Goal: Share content: Share content

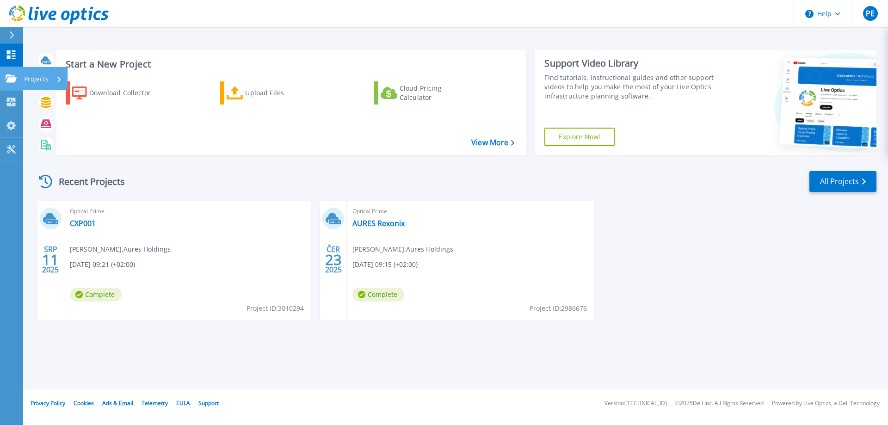
click at [15, 75] on icon at bounding box center [11, 78] width 11 height 8
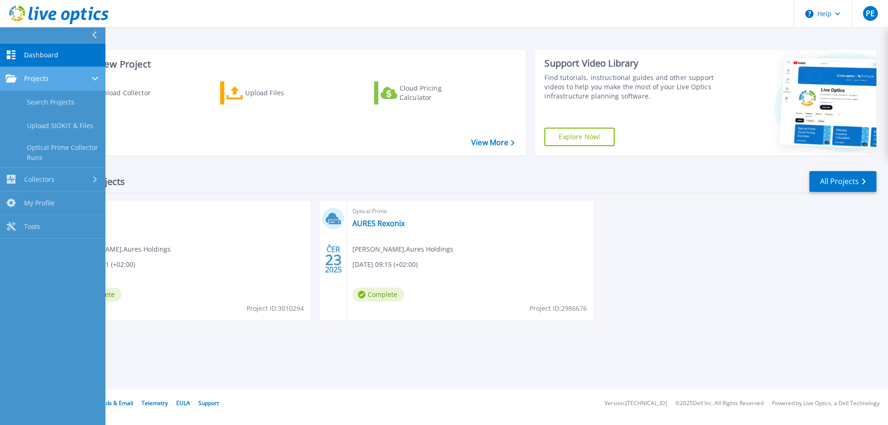
click at [69, 84] on link "Projects Projects" at bounding box center [52, 79] width 105 height 24
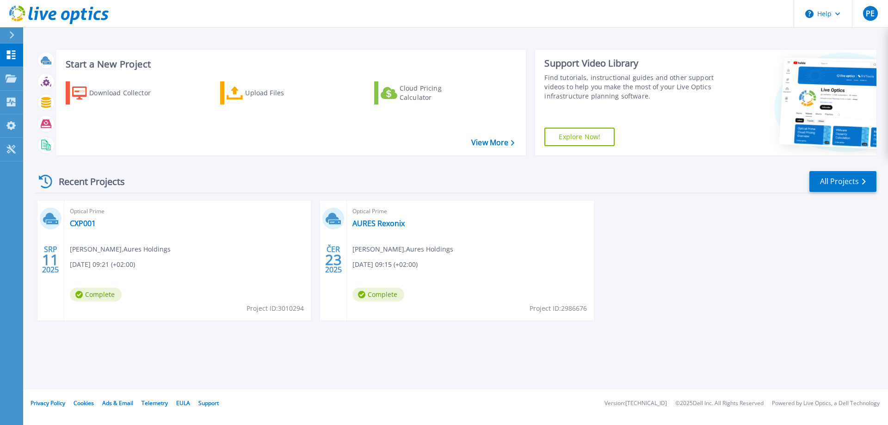
drag, startPoint x: 224, startPoint y: 142, endPoint x: 218, endPoint y: 143, distance: 6.1
click at [224, 142] on div "Download Collector Upload Files Cloud Pricing Calculator" at bounding box center [290, 112] width 464 height 77
click at [253, 100] on div "Upload Files" at bounding box center [282, 93] width 74 height 19
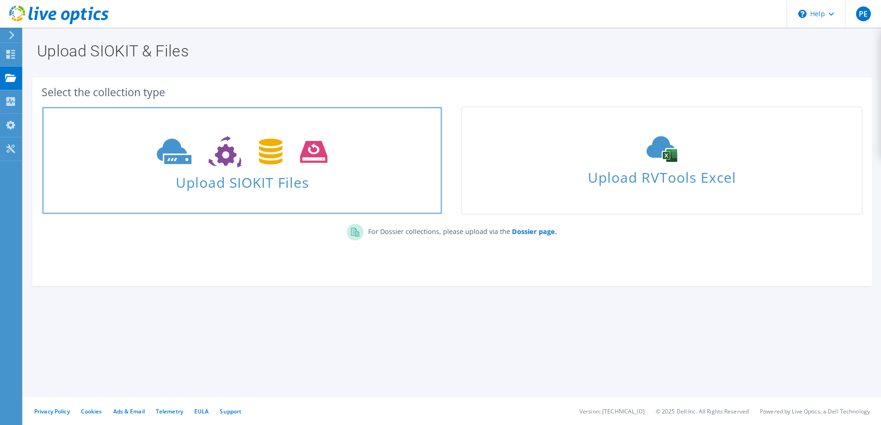
click at [281, 160] on use at bounding box center [242, 152] width 171 height 32
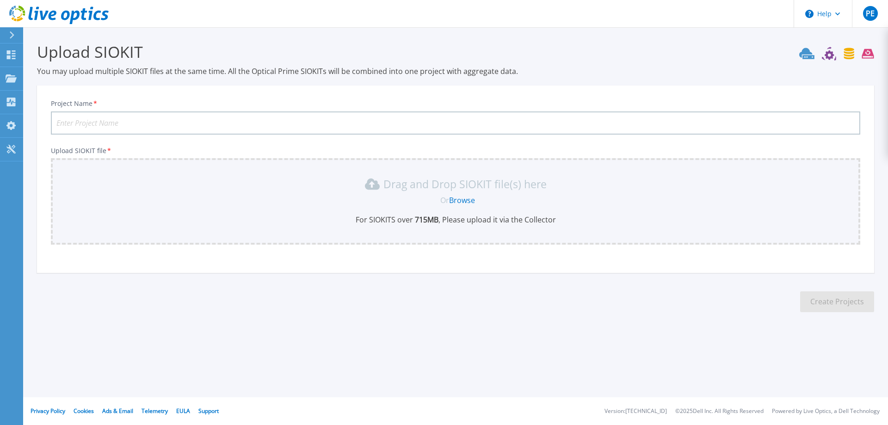
click at [181, 129] on input "Project Name *" at bounding box center [456, 123] width 810 height 23
click at [112, 119] on input "AURES K8s Cluester" at bounding box center [456, 123] width 810 height 23
type input "AURES K8s Cluster"
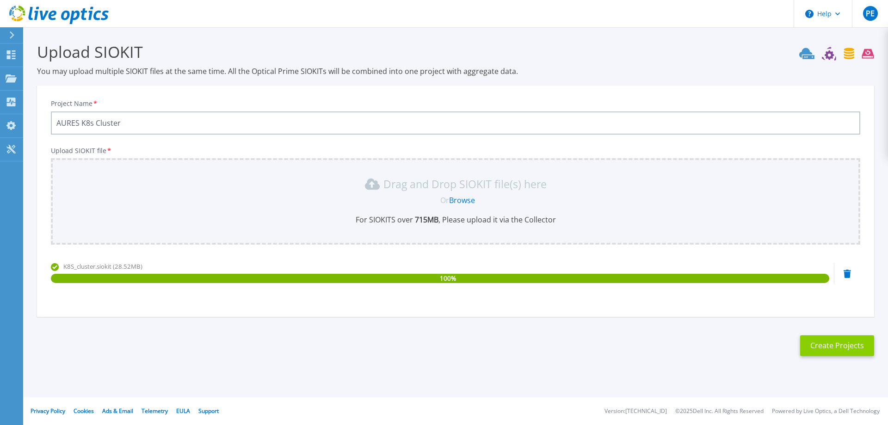
click at [829, 350] on button "Create Projects" at bounding box center [837, 345] width 74 height 21
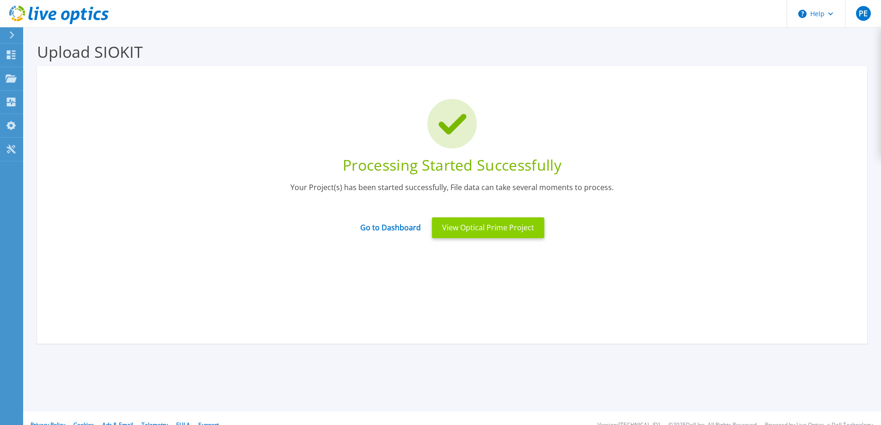
click at [490, 235] on button "View Optical Prime Project" at bounding box center [488, 227] width 112 height 21
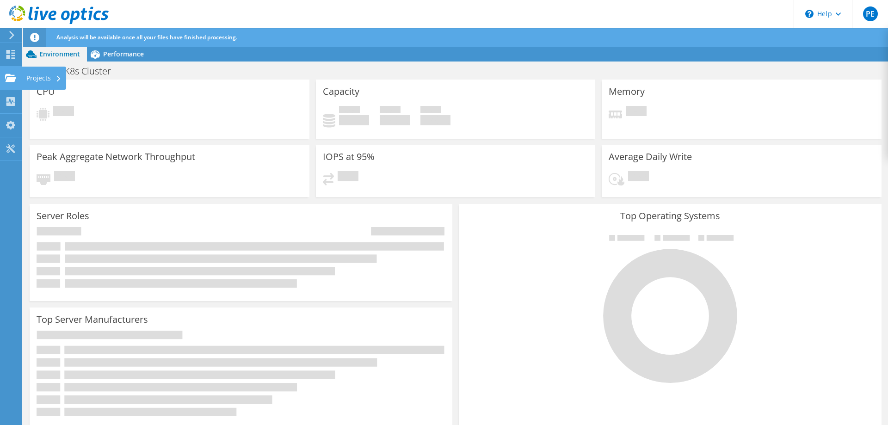
click at [10, 79] on use at bounding box center [10, 78] width 11 height 8
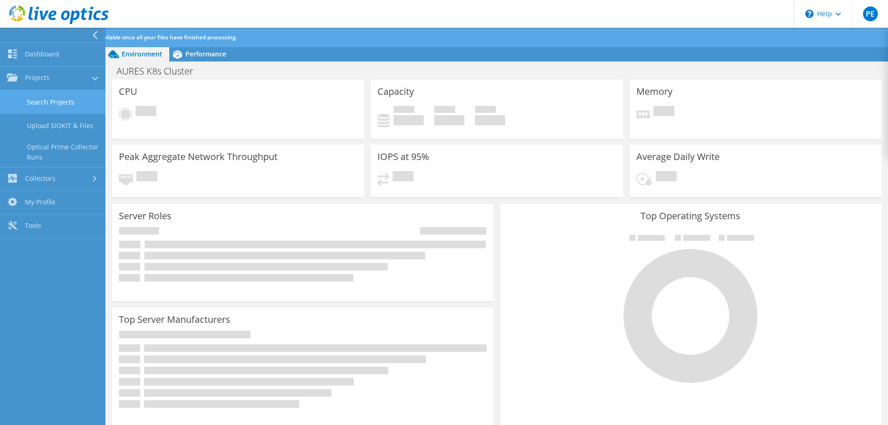
click at [50, 100] on link "Search Projects" at bounding box center [52, 102] width 105 height 24
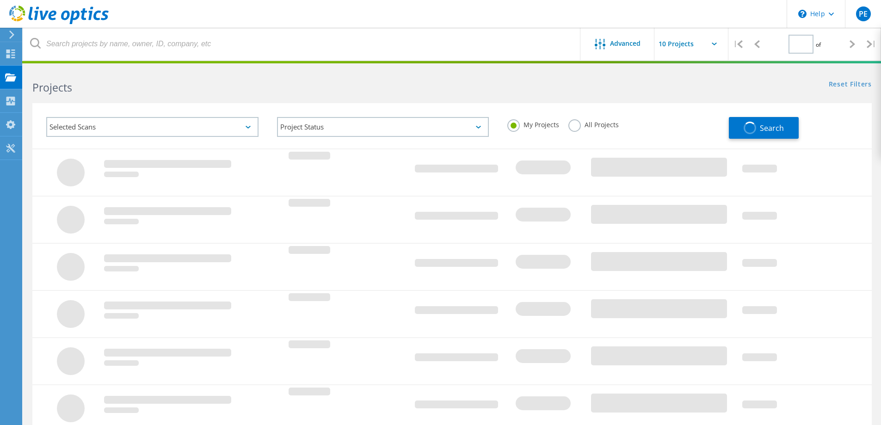
type input "1"
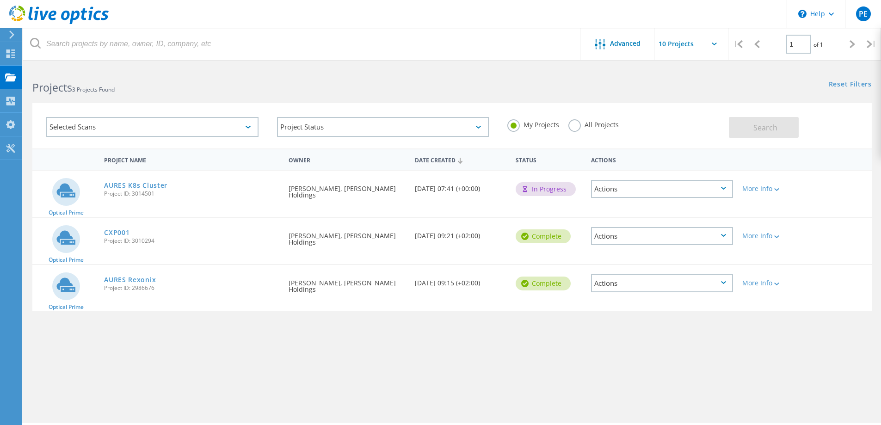
click at [770, 193] on div "More Info" at bounding box center [771, 186] width 67 height 31
click at [773, 189] on div "More Info" at bounding box center [772, 189] width 58 height 6
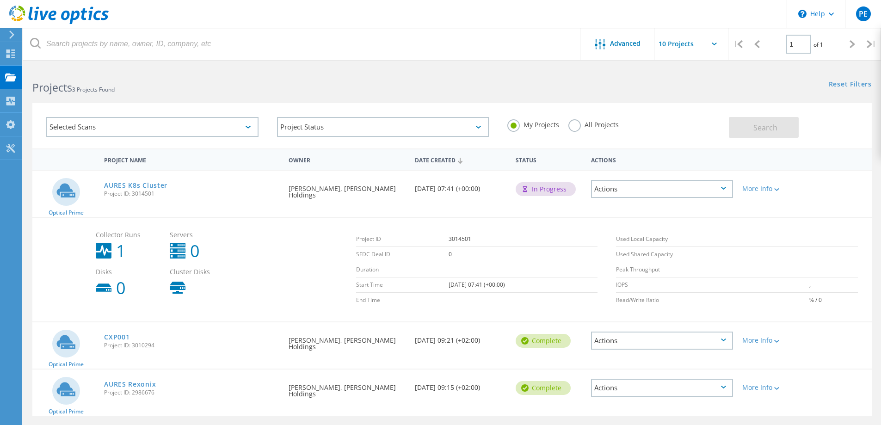
click at [730, 191] on div "Actions" at bounding box center [662, 189] width 142 height 18
click at [647, 181] on div "Project Details" at bounding box center [662, 182] width 140 height 14
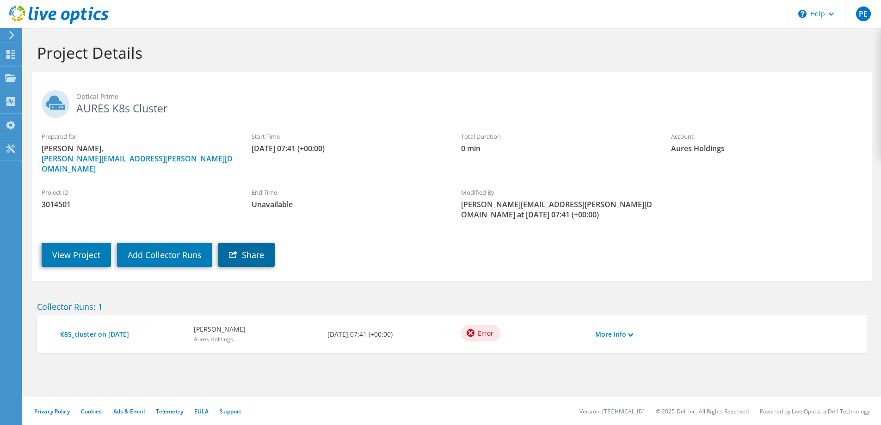
click at [259, 243] on link "Share" at bounding box center [246, 255] width 56 height 24
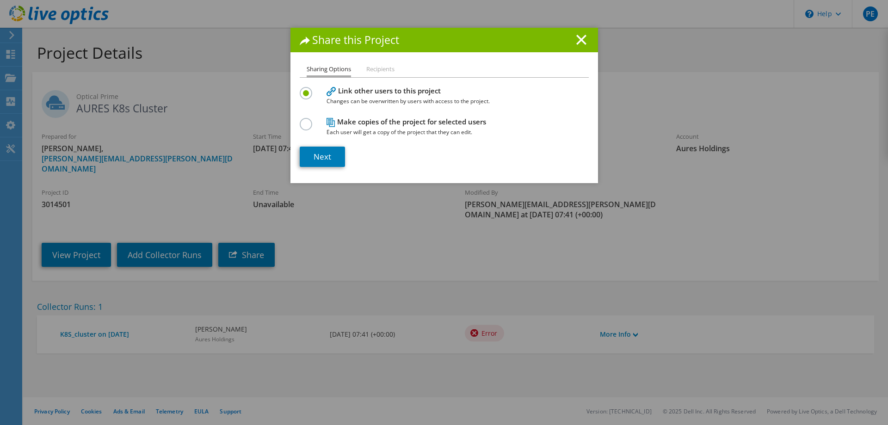
click at [381, 68] on li "Recipients" at bounding box center [380, 70] width 28 height 12
click at [373, 73] on li "Recipients" at bounding box center [380, 70] width 28 height 12
click at [303, 120] on label at bounding box center [308, 119] width 16 height 2
click at [0, 0] on input "radio" at bounding box center [0, 0] width 0 height 0
click at [329, 90] on icon at bounding box center [331, 91] width 9 height 9
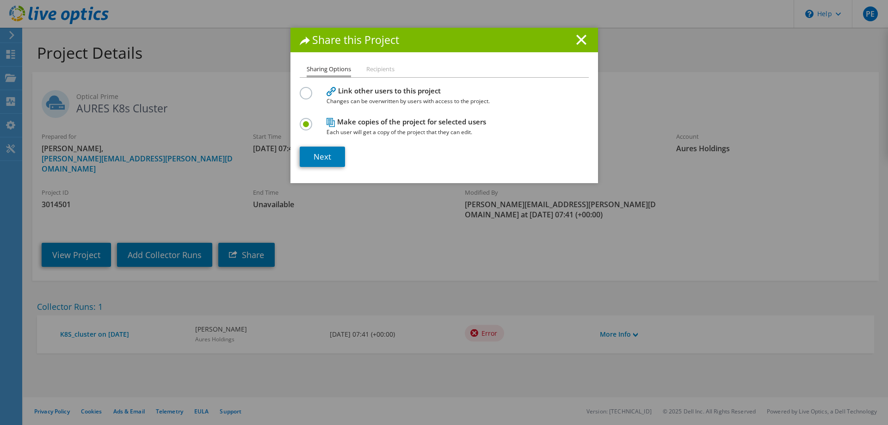
click at [308, 89] on label at bounding box center [308, 88] width 16 height 2
click at [0, 0] on input "radio" at bounding box center [0, 0] width 0 height 0
click at [324, 158] on link "Next" at bounding box center [322, 157] width 45 height 20
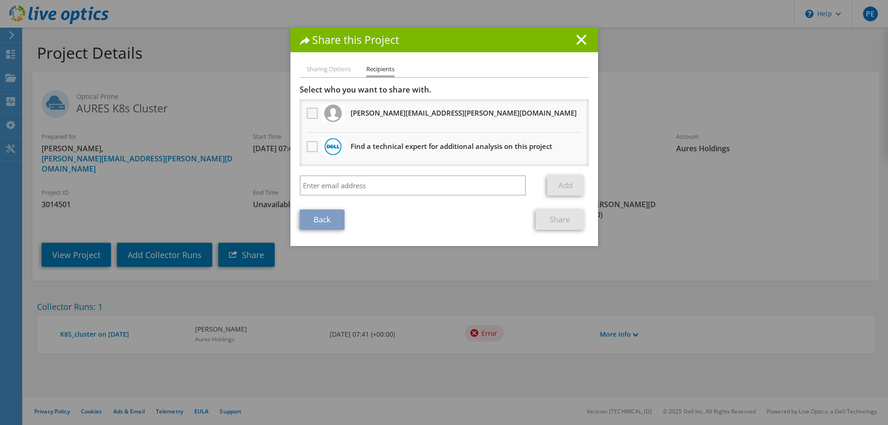
click at [314, 113] on label at bounding box center [313, 113] width 13 height 11
click at [0, 0] on input "checkbox" at bounding box center [0, 0] width 0 height 0
click at [573, 223] on link "Share" at bounding box center [560, 220] width 49 height 20
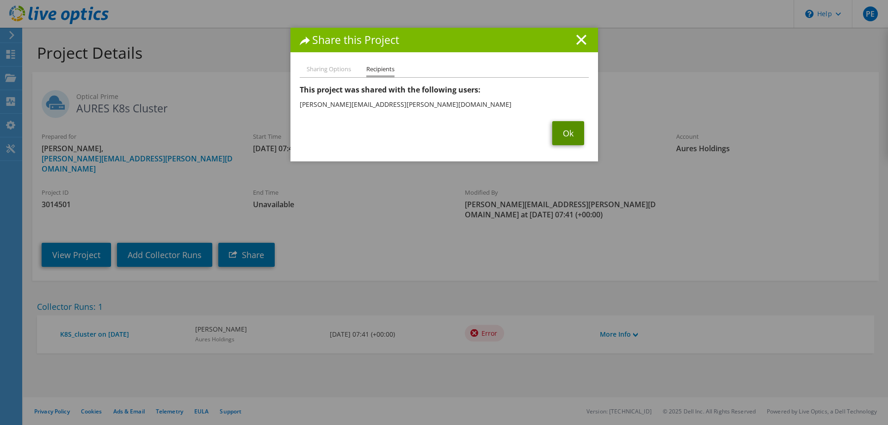
click at [565, 134] on link "Ok" at bounding box center [568, 133] width 32 height 24
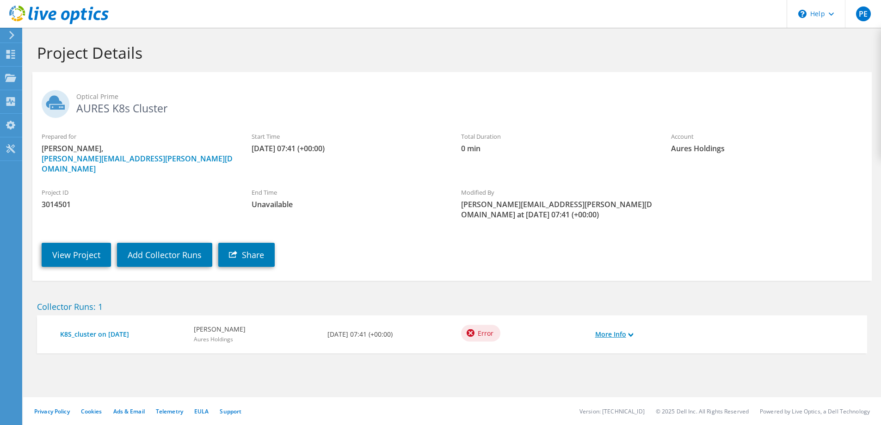
click at [627, 329] on link "More Info" at bounding box center [614, 334] width 38 height 10
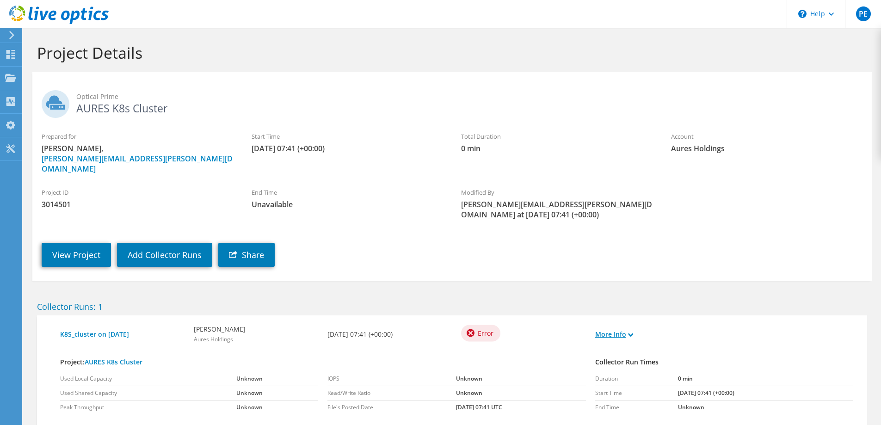
click at [627, 329] on link "More Info" at bounding box center [614, 334] width 38 height 10
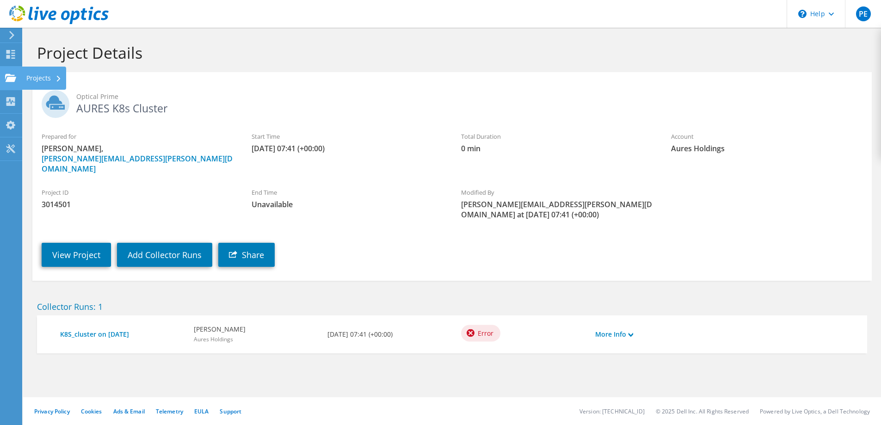
click at [8, 74] on use at bounding box center [10, 78] width 11 height 8
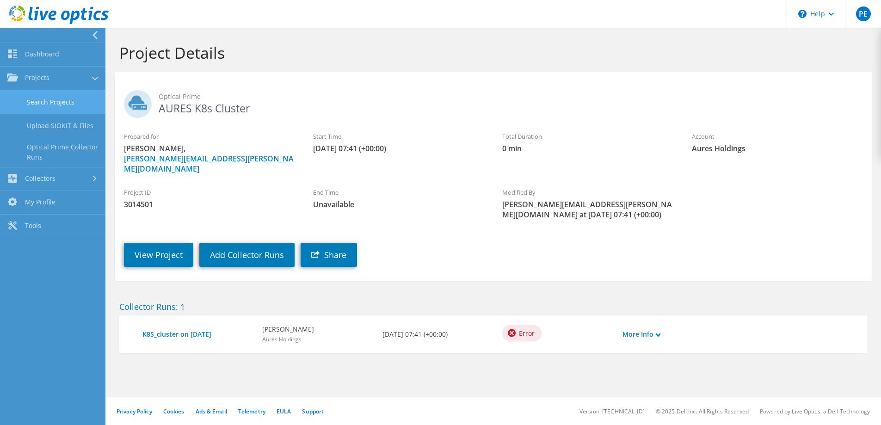
click at [50, 104] on link "Search Projects" at bounding box center [52, 102] width 105 height 24
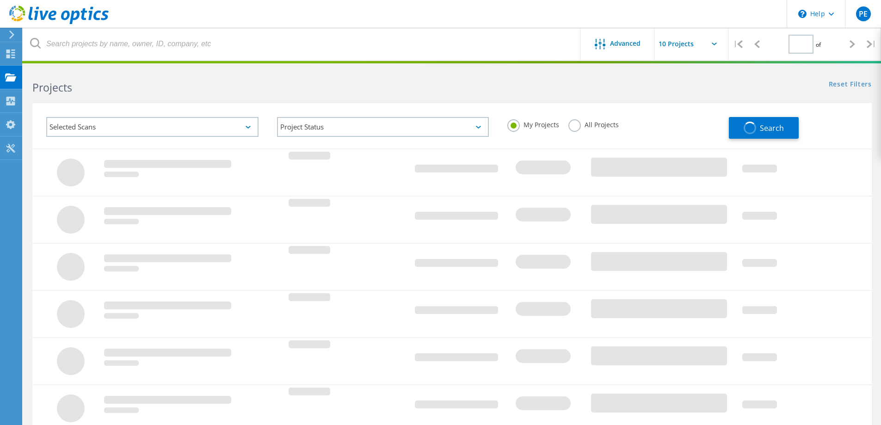
type input "1"
